Goal: Obtain resource: Obtain resource

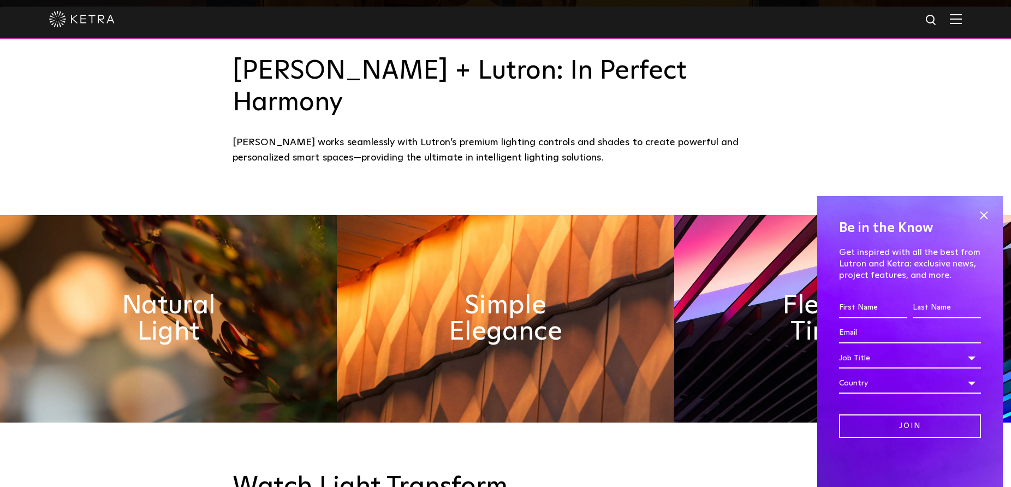
scroll to position [601, 0]
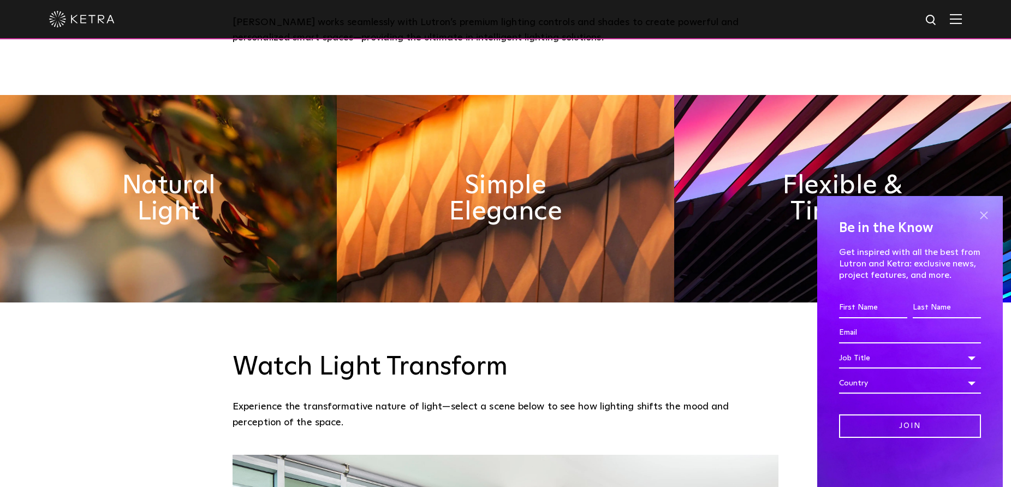
click at [983, 216] on span at bounding box center [984, 215] width 16 height 16
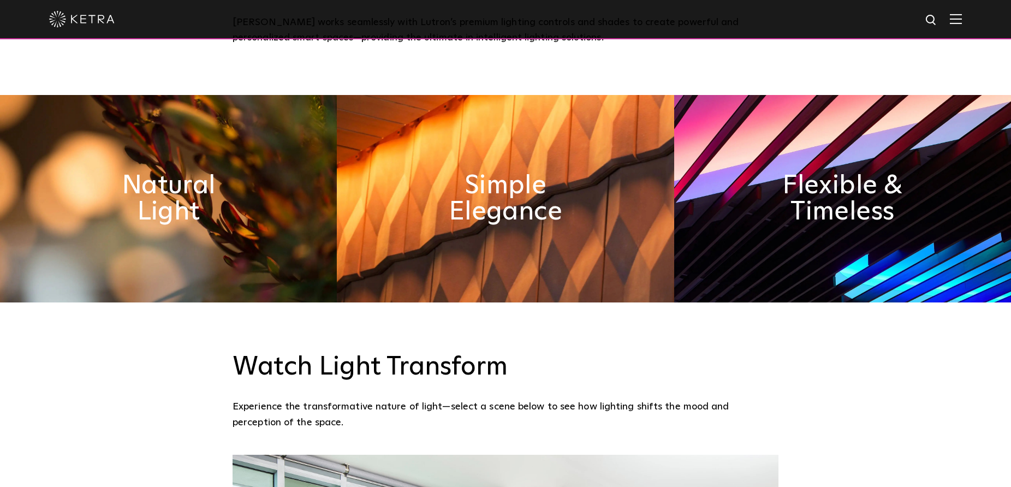
click at [962, 17] on img at bounding box center [956, 19] width 12 height 10
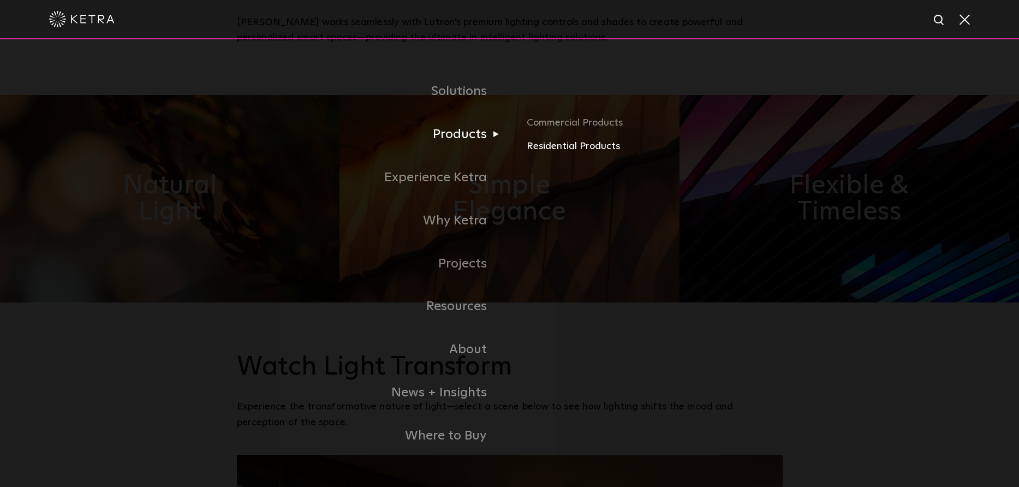
click at [543, 146] on link "Residential Products" at bounding box center [655, 147] width 256 height 16
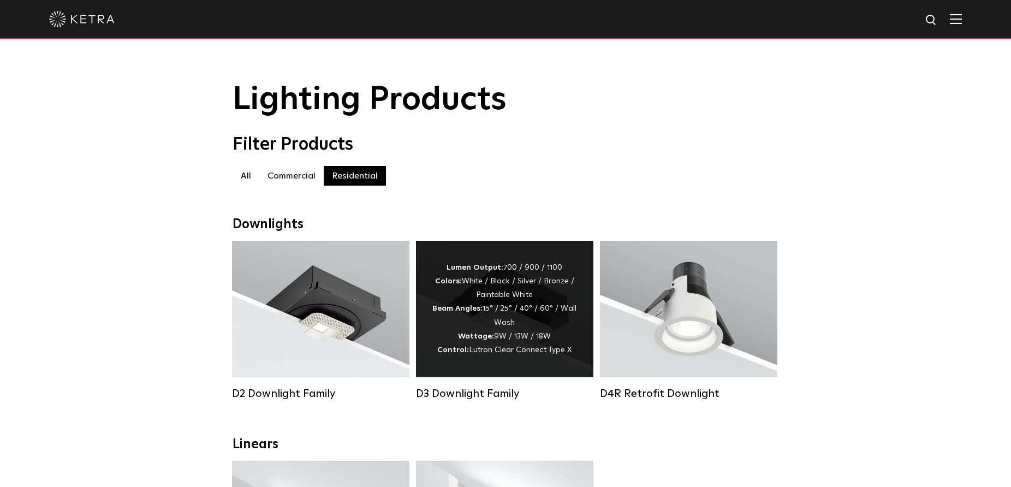
click at [498, 318] on div "Lumen Output: 700 / 900 / 1100 Colors: White / Black / Silver / Bronze / Painta…" at bounding box center [504, 309] width 145 height 96
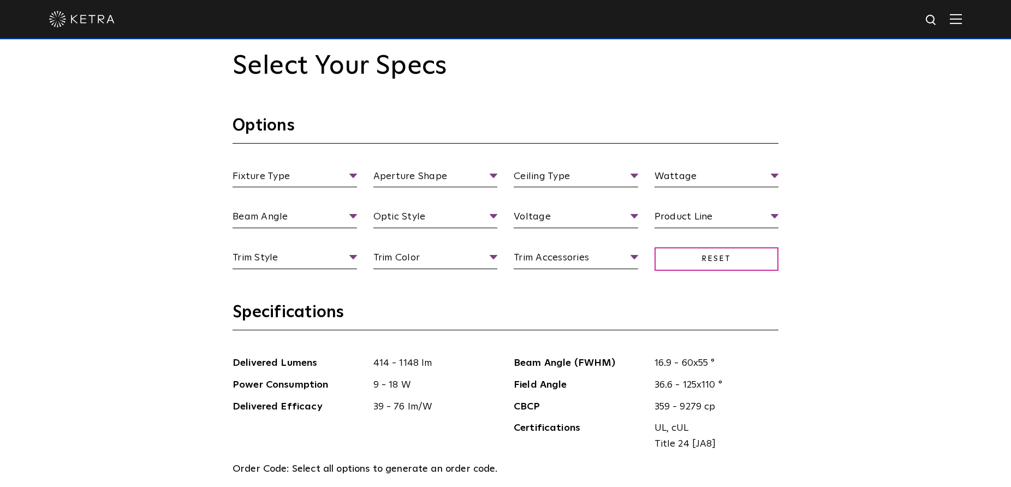
scroll to position [1092, 0]
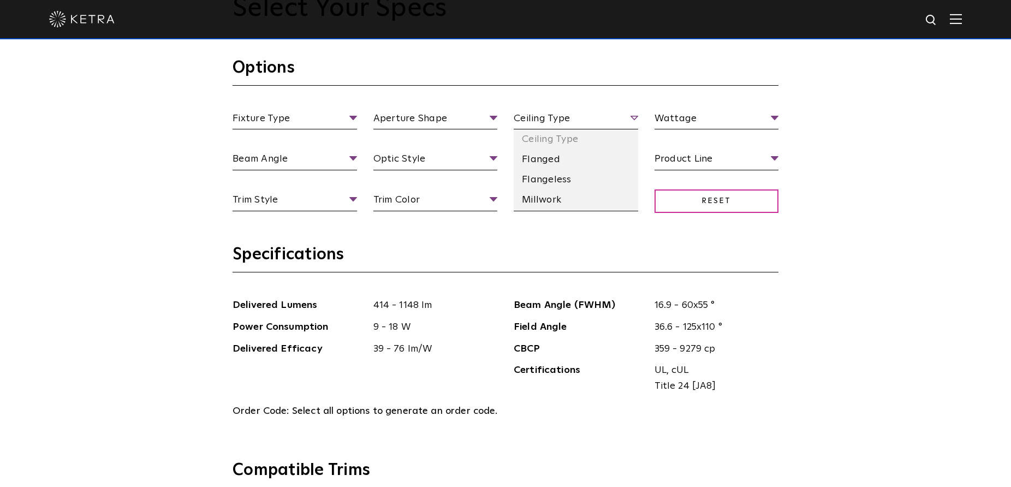
click at [611, 119] on span "Ceiling Type" at bounding box center [576, 120] width 124 height 19
click at [829, 206] on div "Select Your Specs Options Fixture Type Fixture Type Adjustable Fixed Wall Wash …" at bounding box center [505, 478] width 1011 height 1112
click at [611, 116] on span "Ceiling Type" at bounding box center [576, 120] width 124 height 19
click at [553, 206] on li "Millwork" at bounding box center [576, 200] width 124 height 20
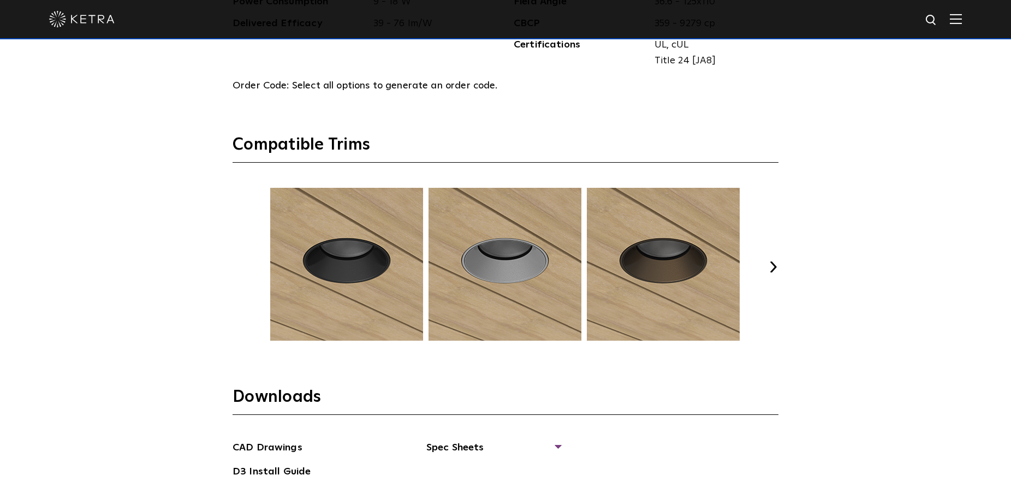
scroll to position [1420, 0]
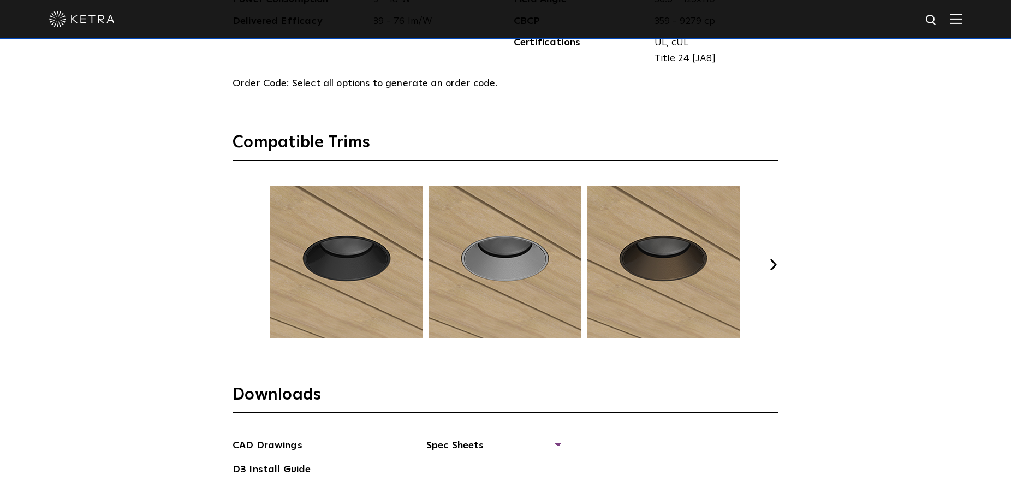
click at [768, 262] on button "Next" at bounding box center [773, 264] width 11 height 11
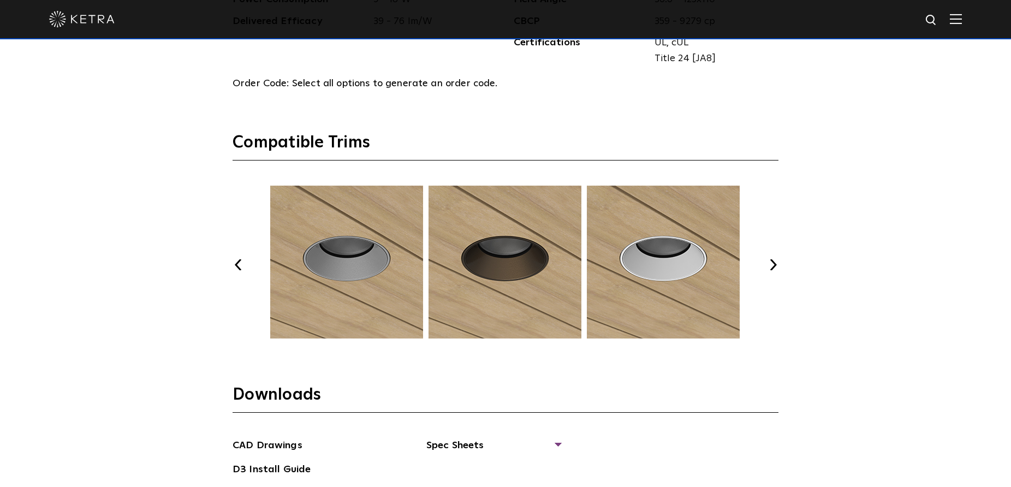
click at [773, 264] on button "Next" at bounding box center [773, 264] width 11 height 11
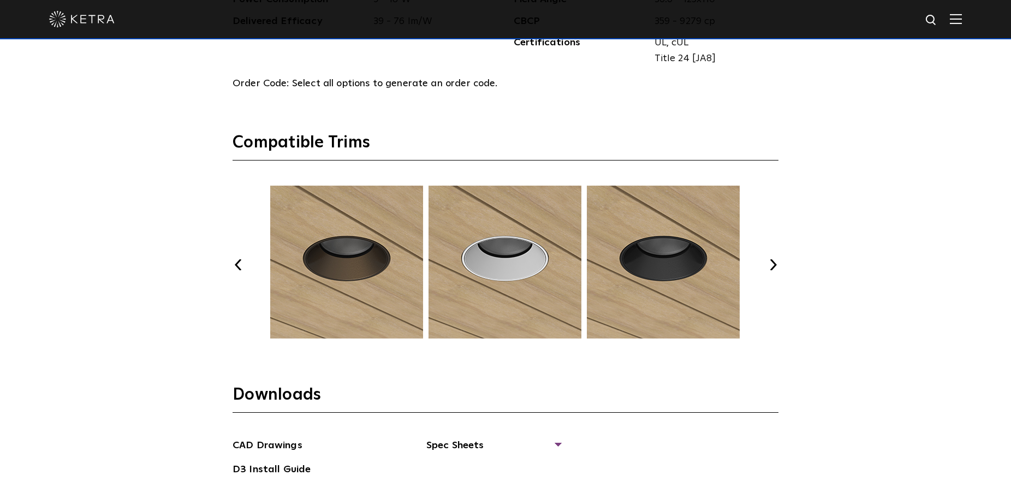
click at [773, 264] on button "Next" at bounding box center [773, 264] width 11 height 11
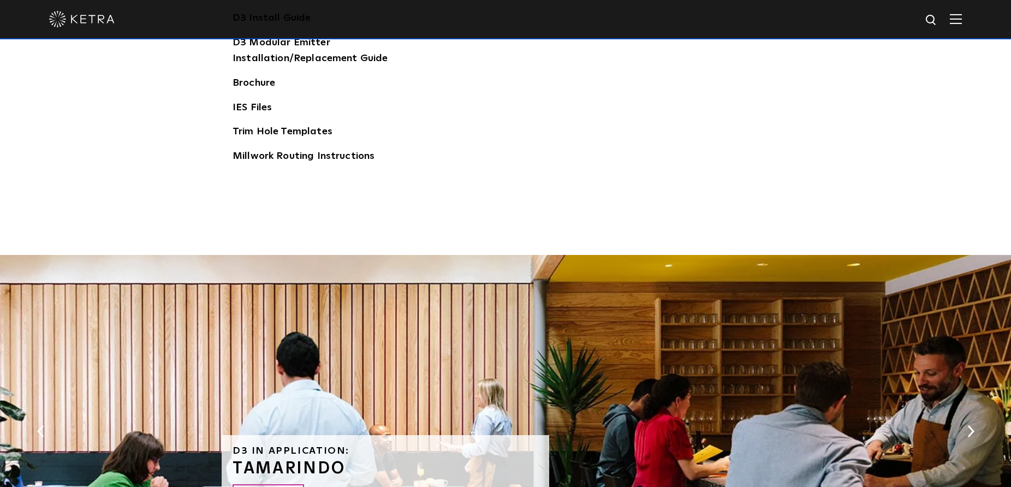
scroll to position [1911, 0]
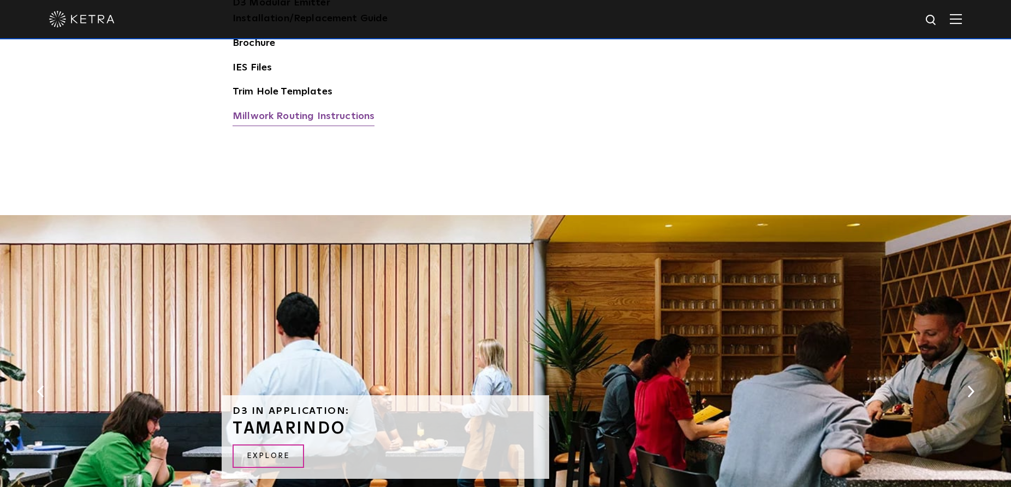
click at [331, 117] on link "Millwork Routing Instructions" at bounding box center [304, 117] width 142 height 17
